Goal: Task Accomplishment & Management: Manage account settings

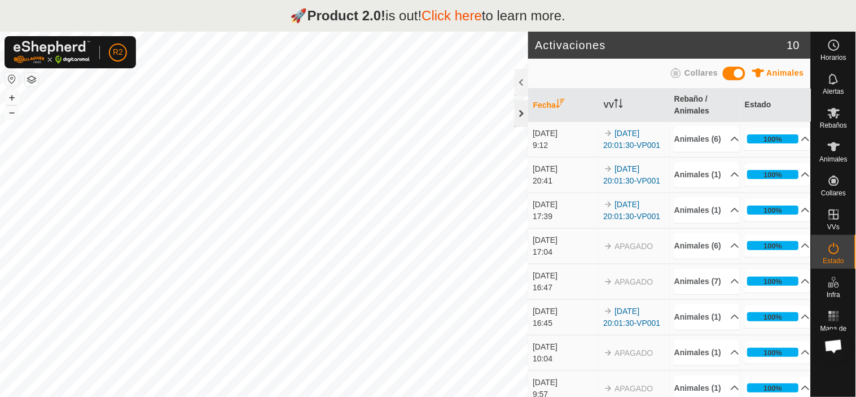
click at [523, 113] on div at bounding box center [521, 113] width 14 height 27
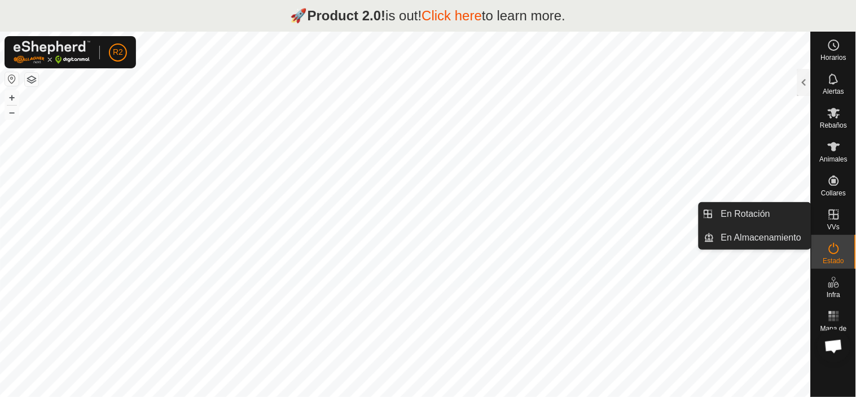
click at [834, 215] on icon at bounding box center [834, 214] width 10 height 10
click at [764, 212] on link "En Rotación" at bounding box center [762, 214] width 96 height 23
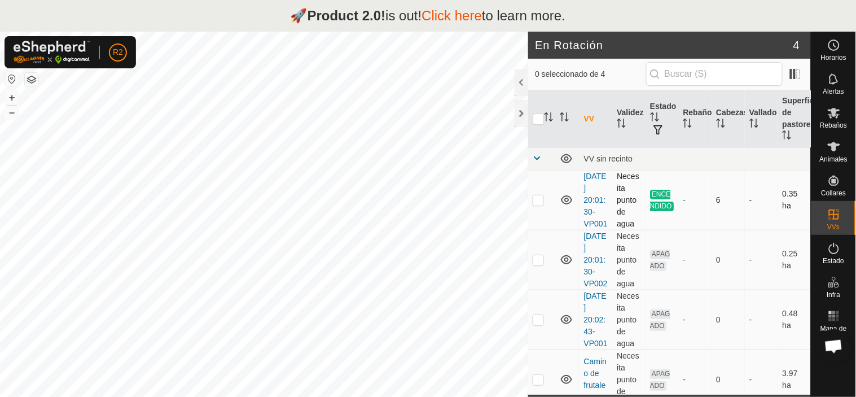
click at [536, 204] on p-checkbox at bounding box center [538, 199] width 11 height 9
click at [535, 200] on td at bounding box center [541, 200] width 27 height 60
checkbox input "false"
click at [539, 264] on p-checkbox at bounding box center [538, 259] width 11 height 9
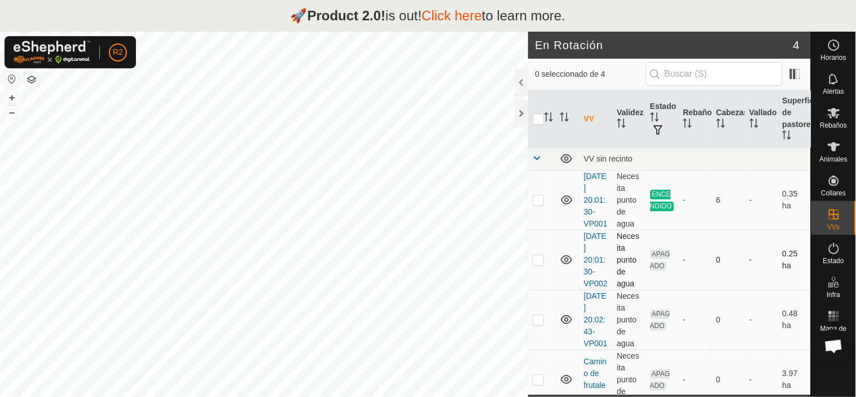
click at [539, 264] on p-checkbox at bounding box center [538, 259] width 11 height 9
checkbox input "false"
click at [533, 109] on th at bounding box center [541, 119] width 27 height 58
click at [523, 116] on div at bounding box center [521, 113] width 14 height 27
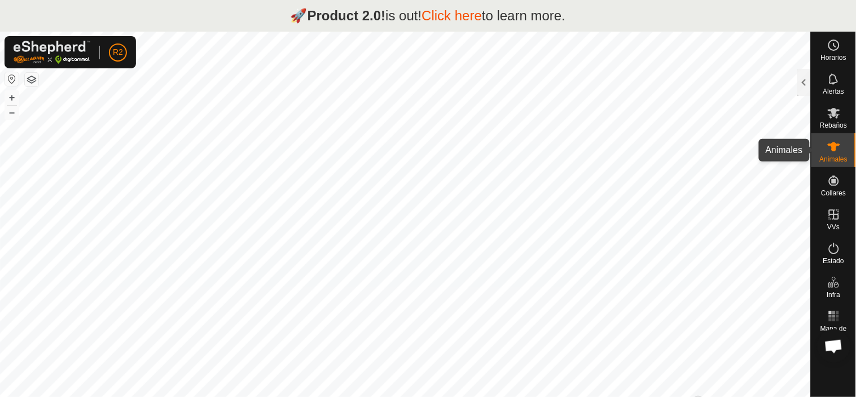
click at [830, 143] on icon at bounding box center [834, 146] width 12 height 9
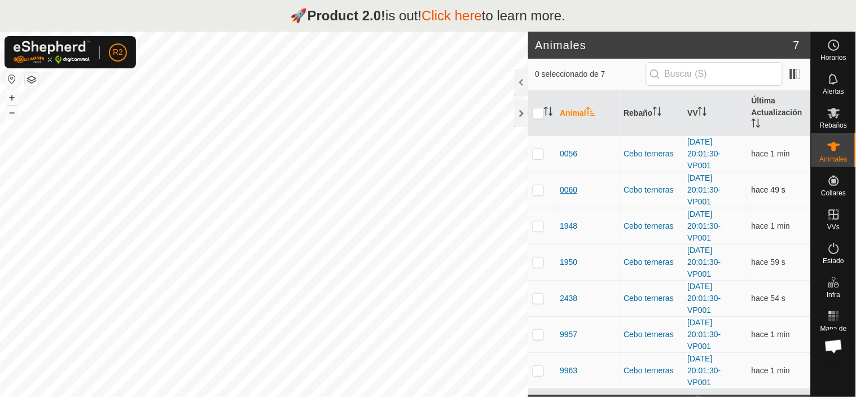
click at [565, 188] on span "0060" at bounding box center [568, 190] width 17 height 12
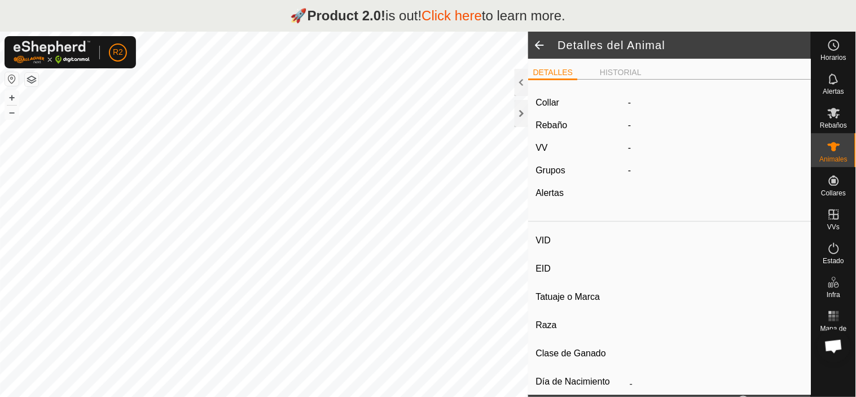
type input "0060"
type input "-"
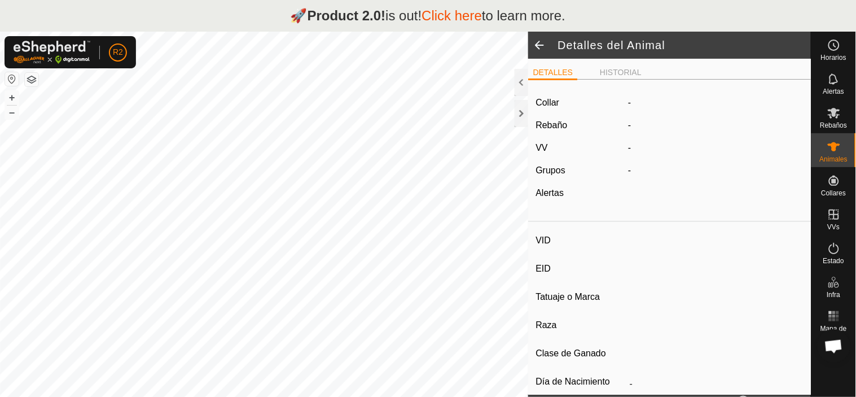
type input "0 kg"
type input "-"
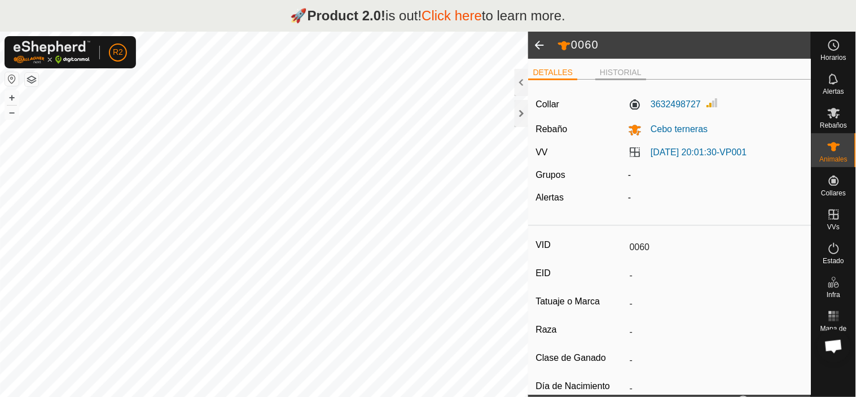
click at [630, 72] on li "HISTORIAL" at bounding box center [620, 74] width 51 height 14
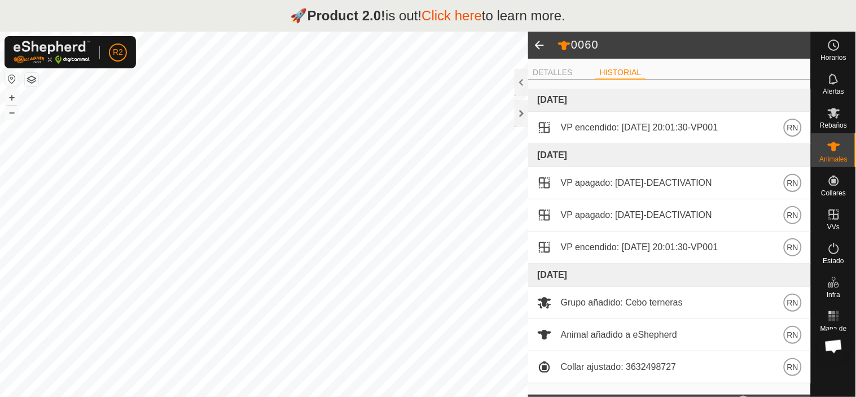
click at [631, 74] on li "HISTORIAL" at bounding box center [620, 74] width 51 height 14
click at [557, 75] on li "DETALLES" at bounding box center [552, 74] width 49 height 14
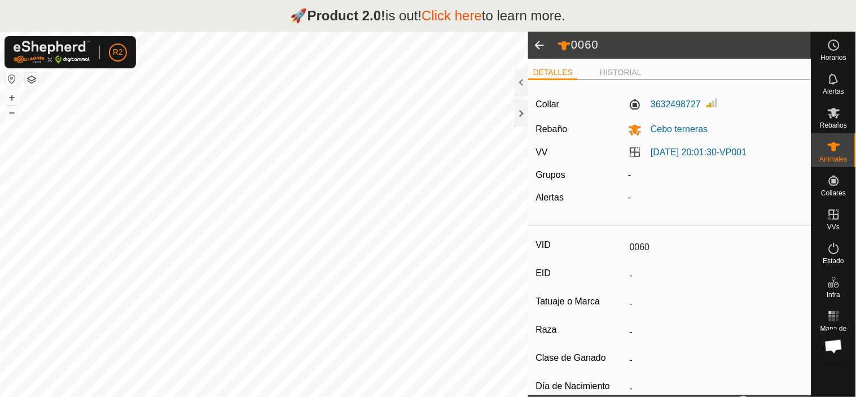
click at [543, 47] on span at bounding box center [539, 45] width 23 height 27
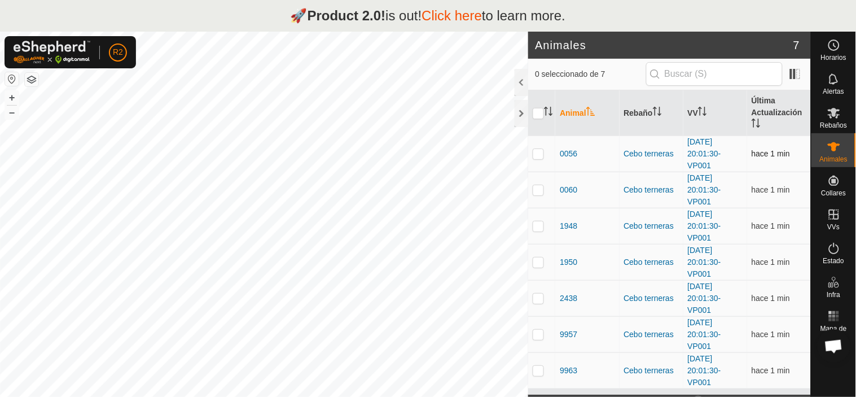
click at [540, 155] on p-checkbox at bounding box center [538, 153] width 11 height 9
checkbox input "false"
